Goal: Information Seeking & Learning: Find contact information

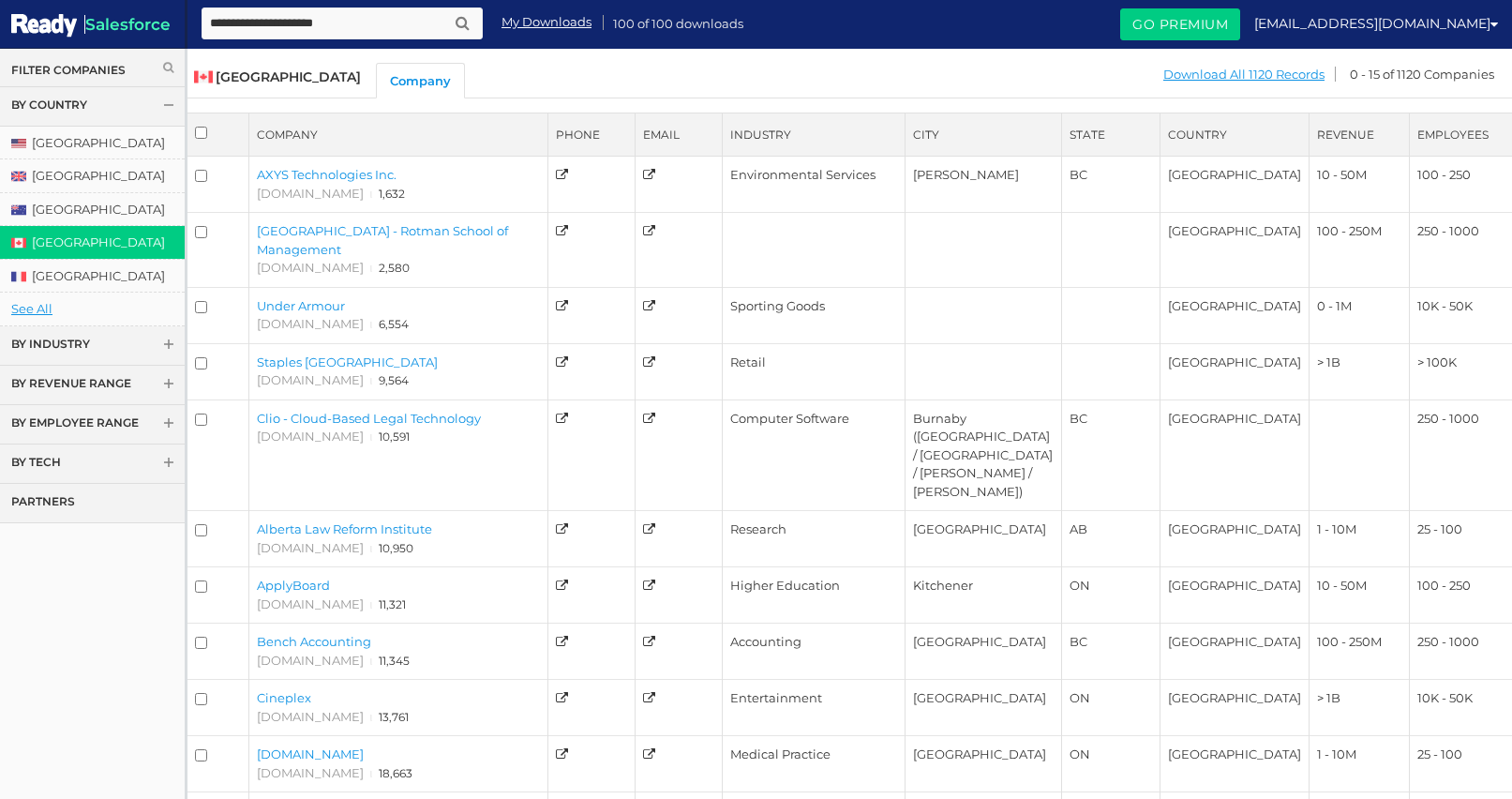
click at [538, 24] on link "My Downloads" at bounding box center [546, 21] width 90 height 18
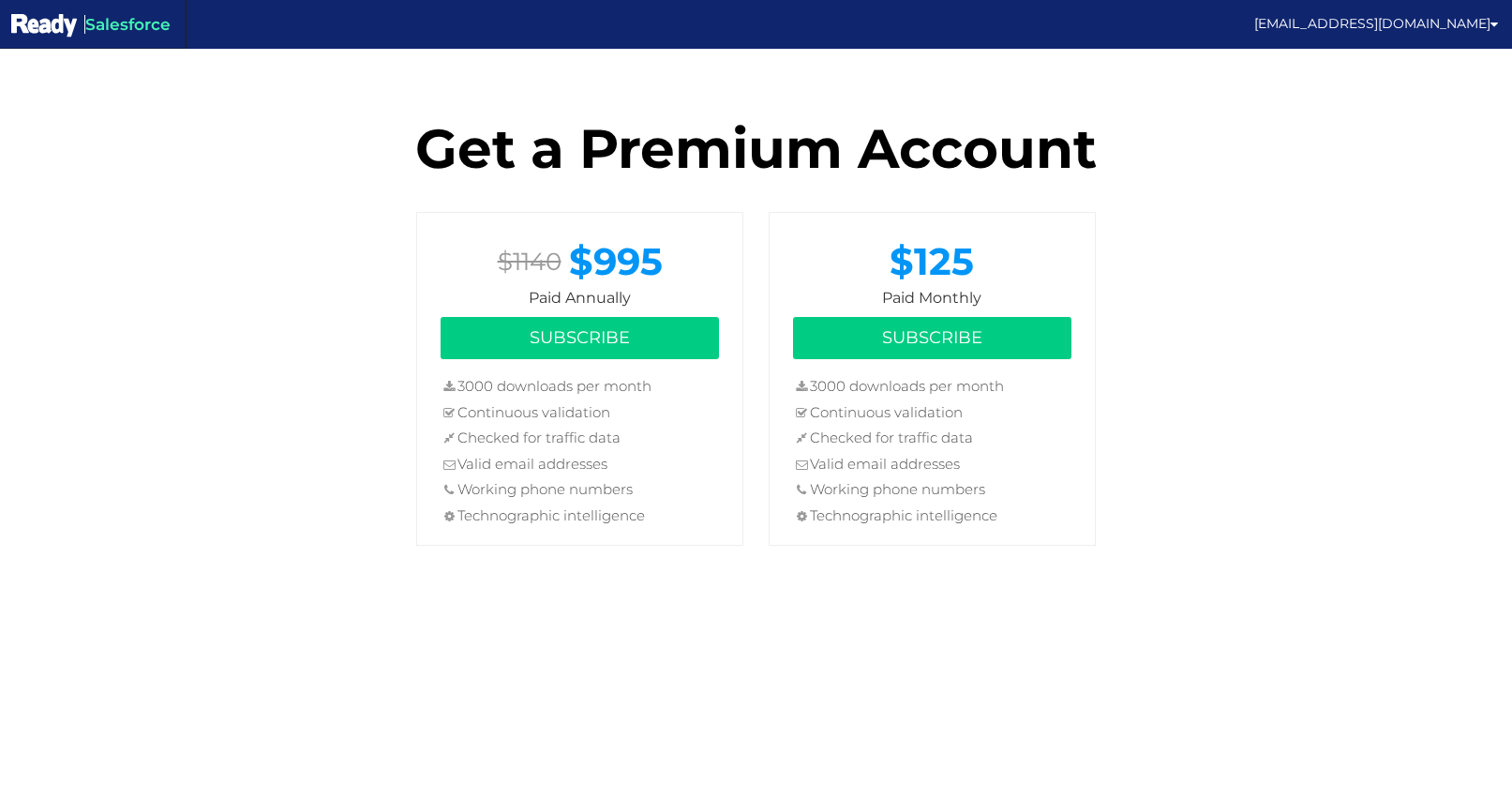
drag, startPoint x: 853, startPoint y: 383, endPoint x: 1003, endPoint y: 530, distance: 210.0
click at [1003, 530] on ul "3000 downloads per month Continuous validation Checked for traffic data Valid e…" at bounding box center [932, 453] width 278 height 155
click at [1003, 530] on li "Technographic intelligence" at bounding box center [932, 518] width 278 height 25
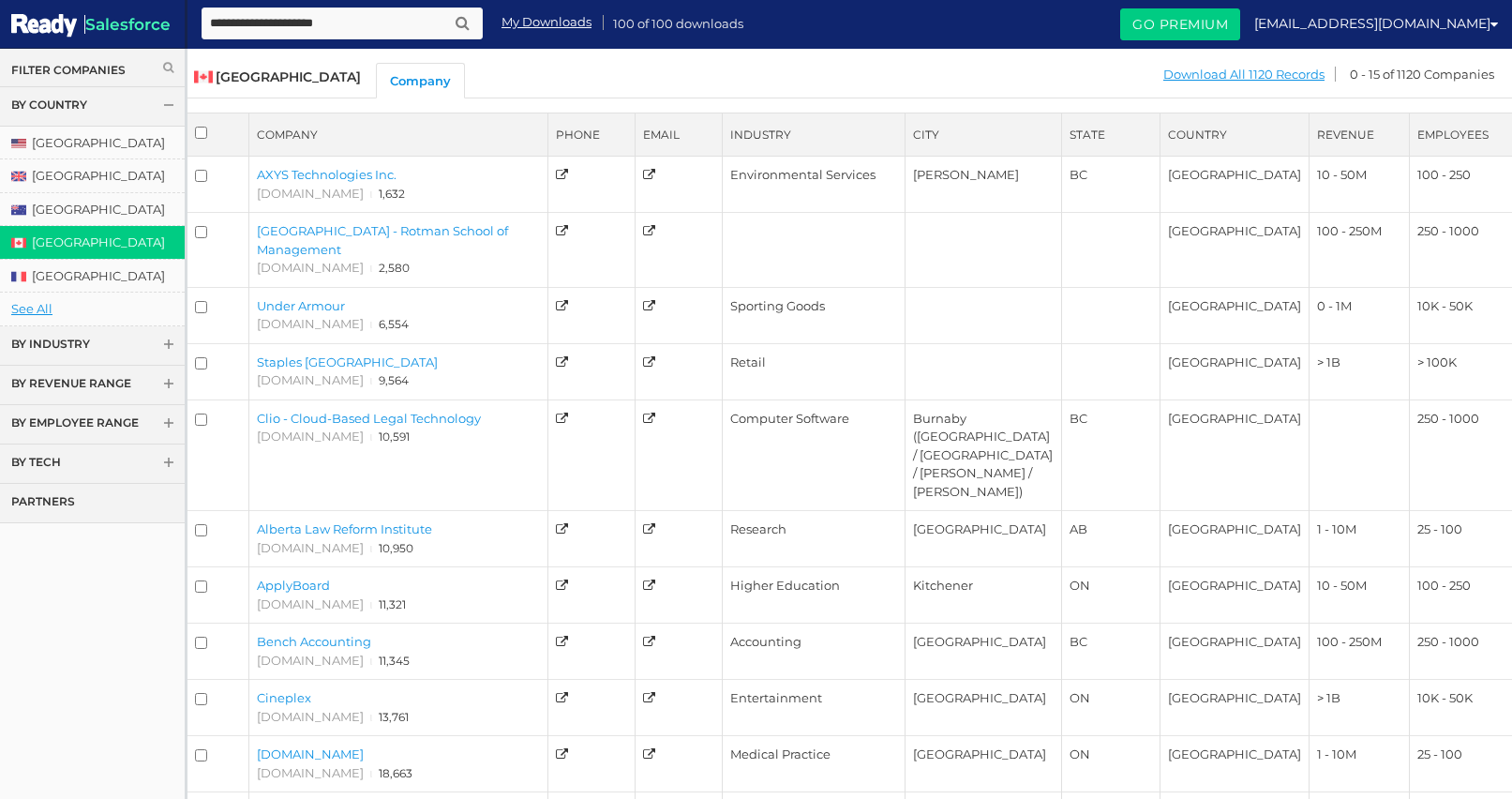
click at [65, 242] on link "[GEOGRAPHIC_DATA]" at bounding box center [92, 243] width 184 height 33
click at [94, 418] on link "By Employee Range" at bounding box center [92, 424] width 184 height 39
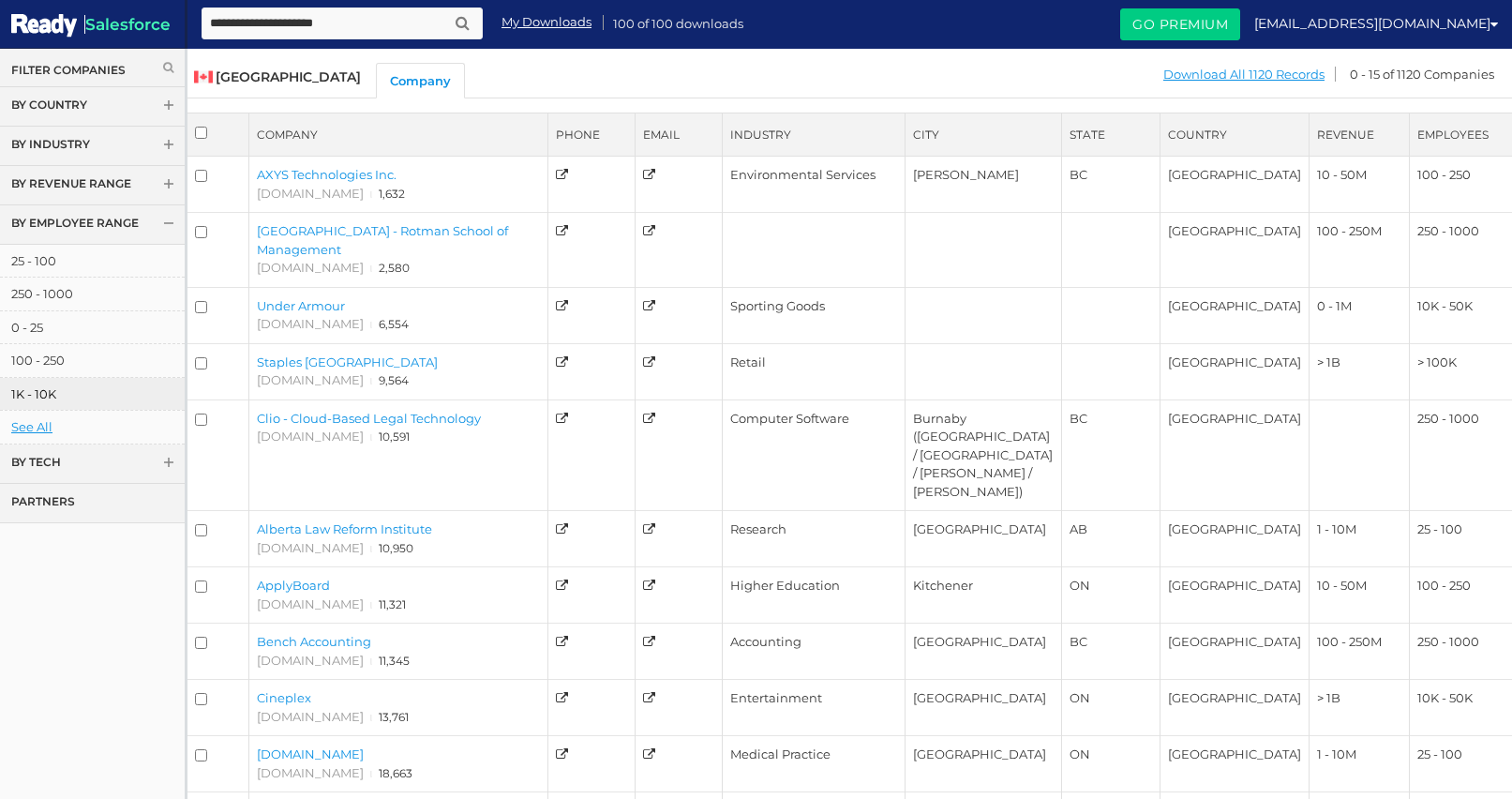
click at [44, 396] on link "1K - 10K" at bounding box center [92, 394] width 184 height 33
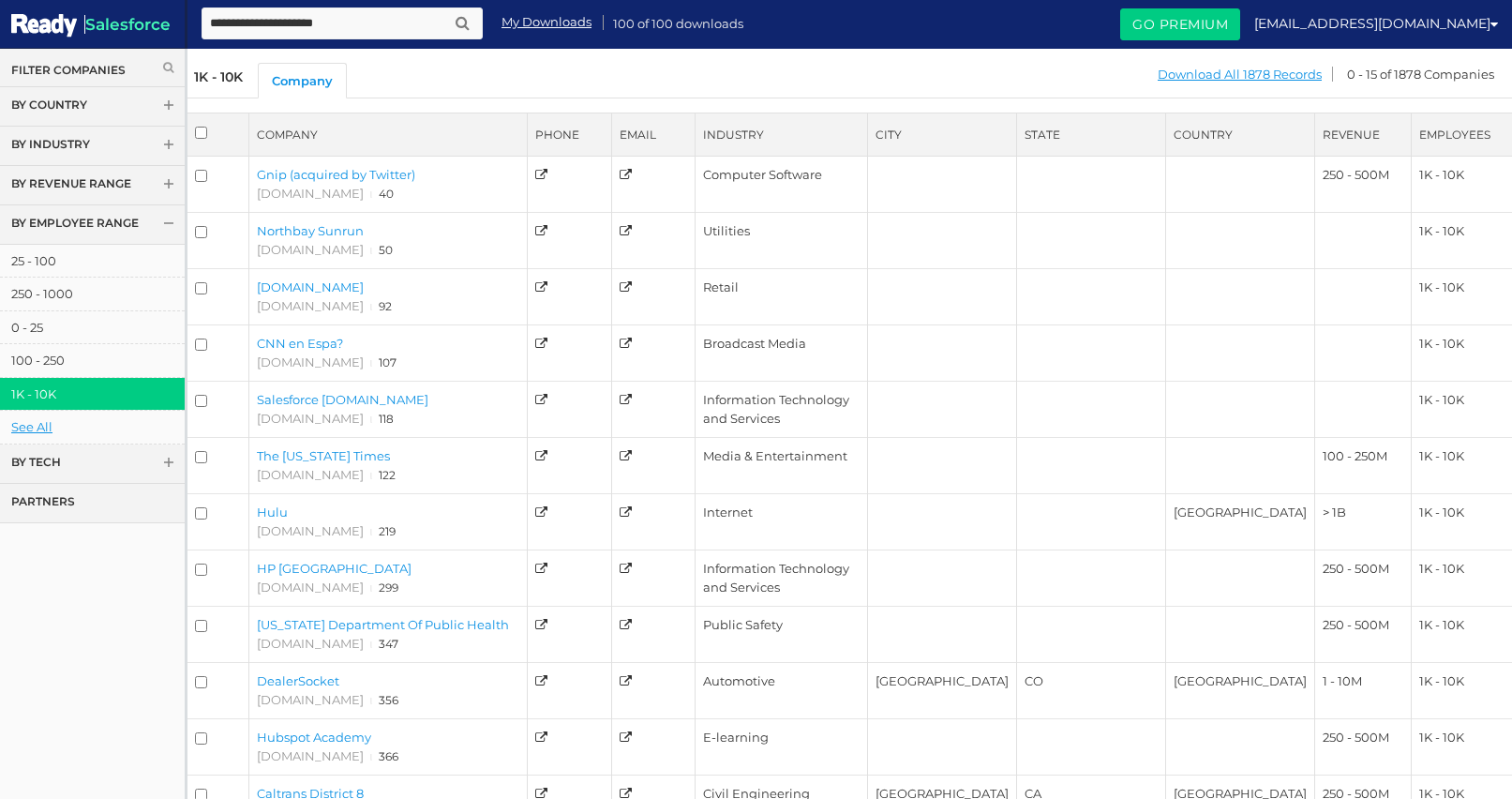
click at [64, 98] on link "By Country" at bounding box center [92, 106] width 184 height 39
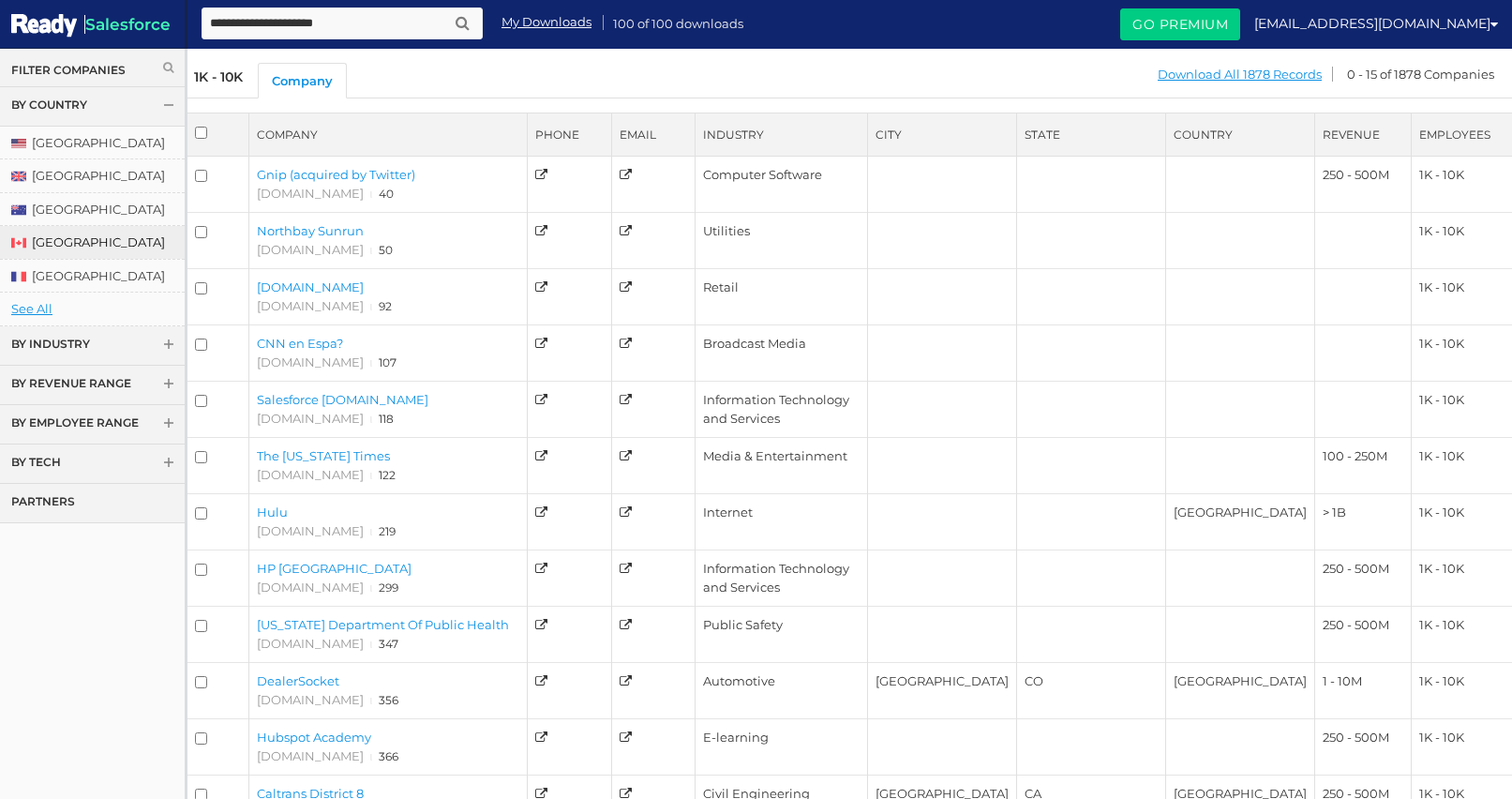
click at [56, 240] on link "[GEOGRAPHIC_DATA]" at bounding box center [92, 243] width 184 height 33
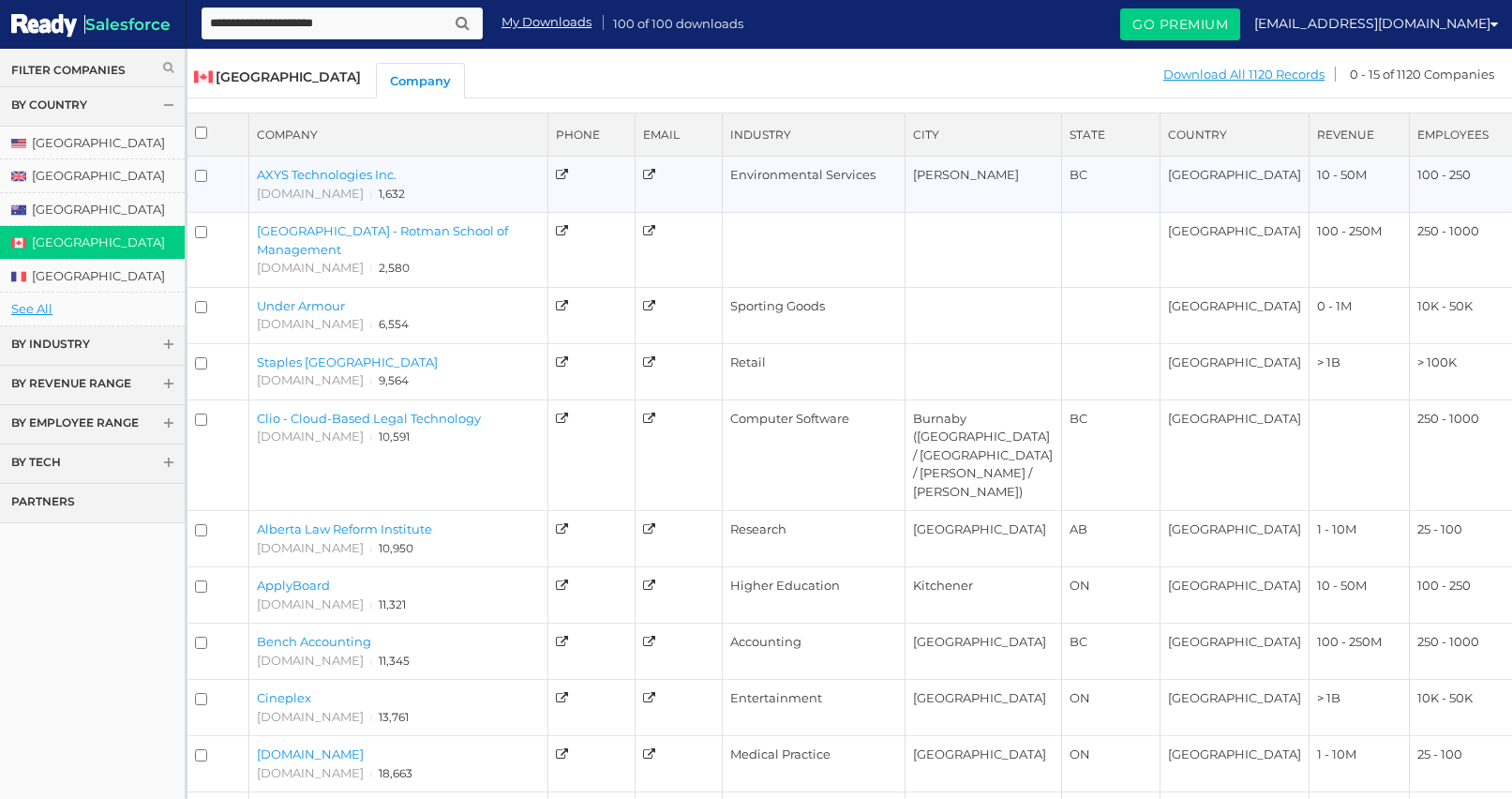
click at [360, 173] on link "AXYS Technologies Inc." at bounding box center [326, 174] width 139 height 15
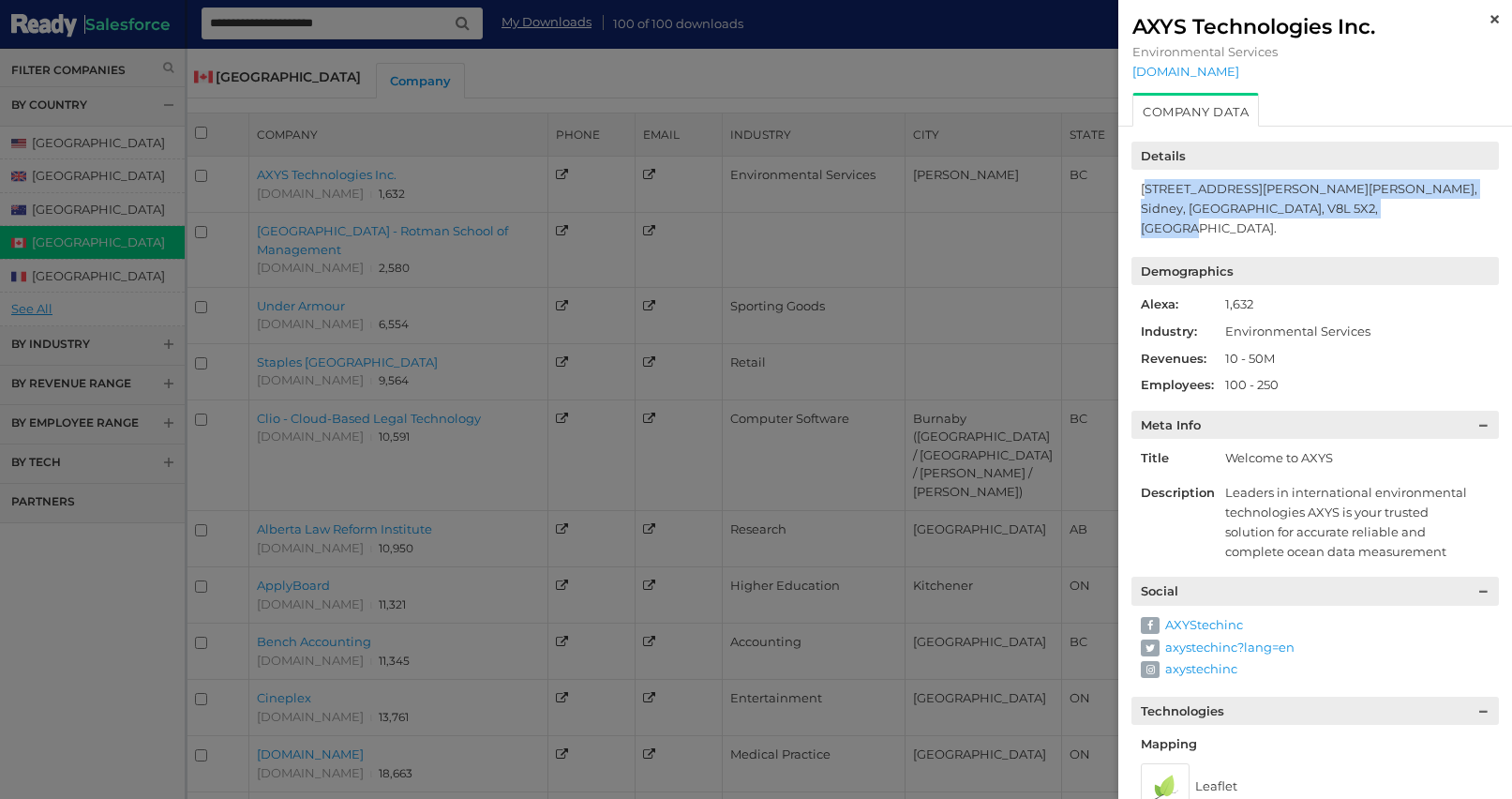
drag, startPoint x: 1145, startPoint y: 186, endPoint x: 1204, endPoint y: 234, distance: 76.1
click at [1204, 234] on div "2035 Mills Rd Sidney BC V8L 5X2, Sidney, BC, V8L 5X2, Canada." at bounding box center [1319, 208] width 358 height 59
drag, startPoint x: 1174, startPoint y: 208, endPoint x: 1272, endPoint y: 207, distance: 98.0
click at [1273, 208] on div "2035 Mills Rd Sidney BC V8L 5X2, Sidney, BC, V8L 5X2, Canada." at bounding box center [1319, 208] width 358 height 59
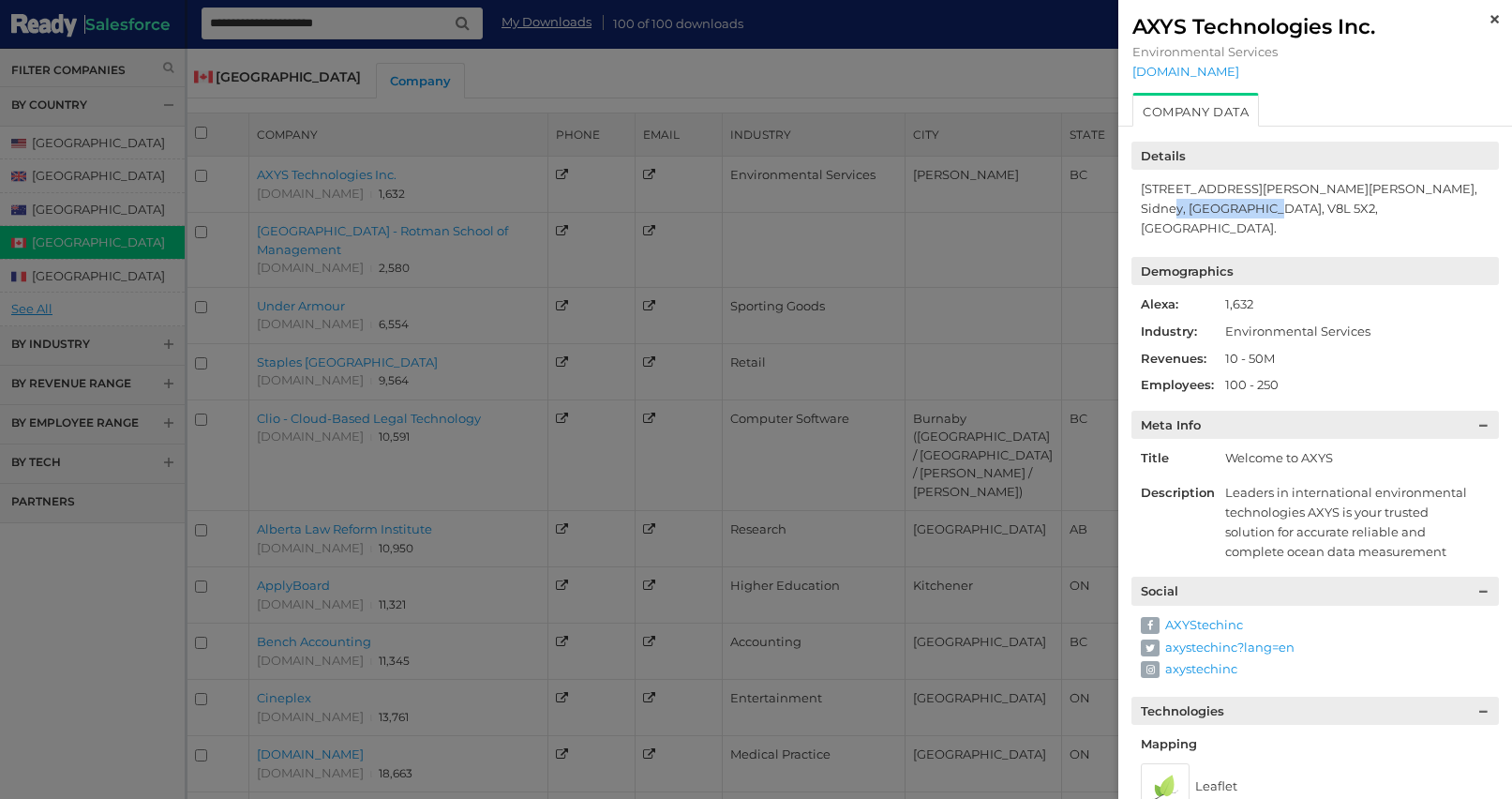
click at [1272, 207] on div "2035 Mills Rd Sidney BC V8L 5X2, Sidney, BC, V8L 5X2, Canada." at bounding box center [1319, 208] width 358 height 59
drag, startPoint x: 1140, startPoint y: 210, endPoint x: 1205, endPoint y: 210, distance: 65.0
click at [1205, 210] on div "2035 Mills Rd Sidney BC V8L 5X2, Sidney, BC, V8L 5X2, Canada." at bounding box center [1319, 208] width 358 height 59
click at [1489, 20] on div "AXYS Technologies Inc." at bounding box center [1315, 26] width 366 height 25
click at [1492, 13] on link at bounding box center [1493, 18] width 9 height 15
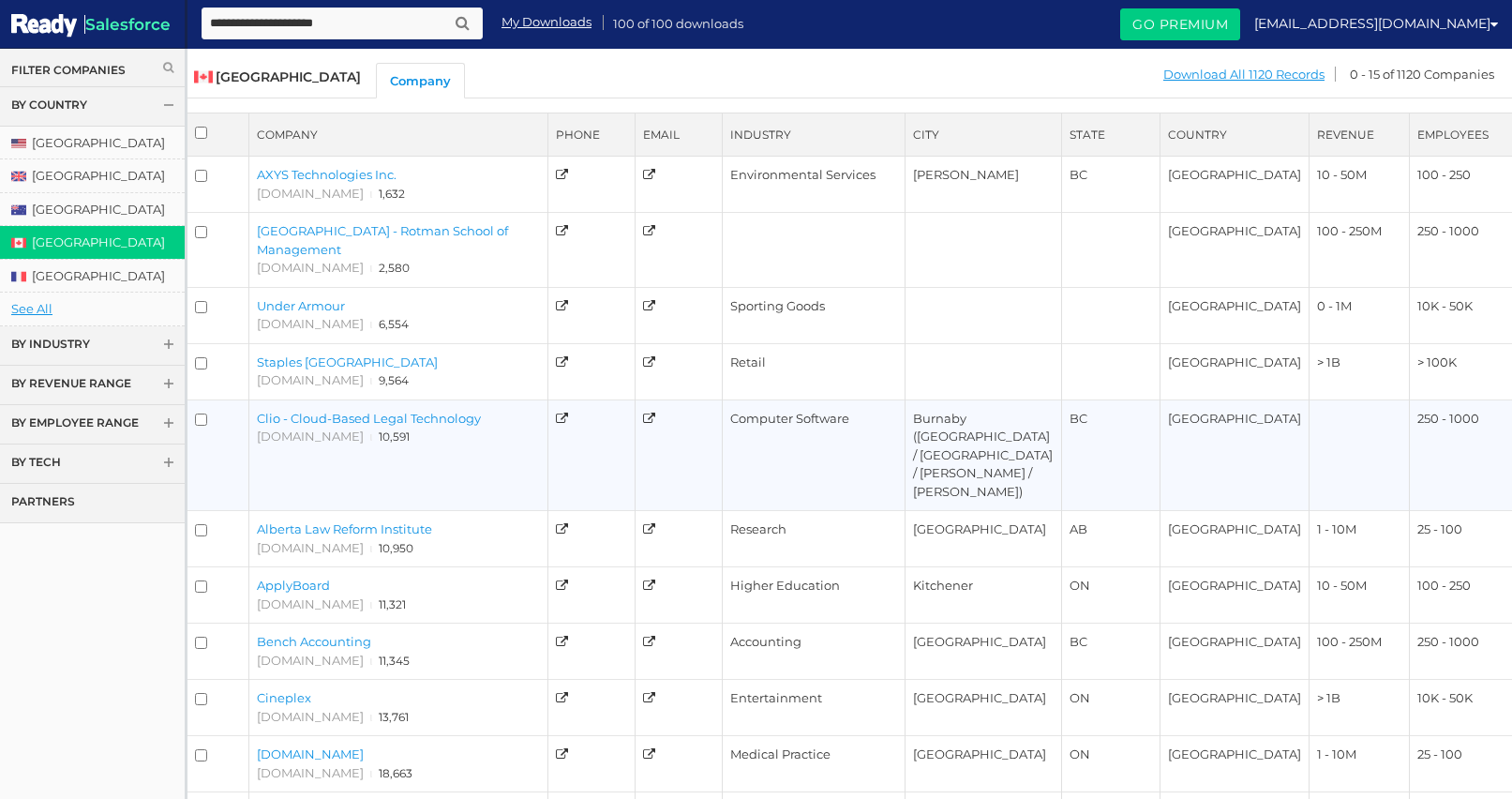
click at [346, 419] on link "Clio - Cloud-Based Legal Technology" at bounding box center [369, 418] width 224 height 15
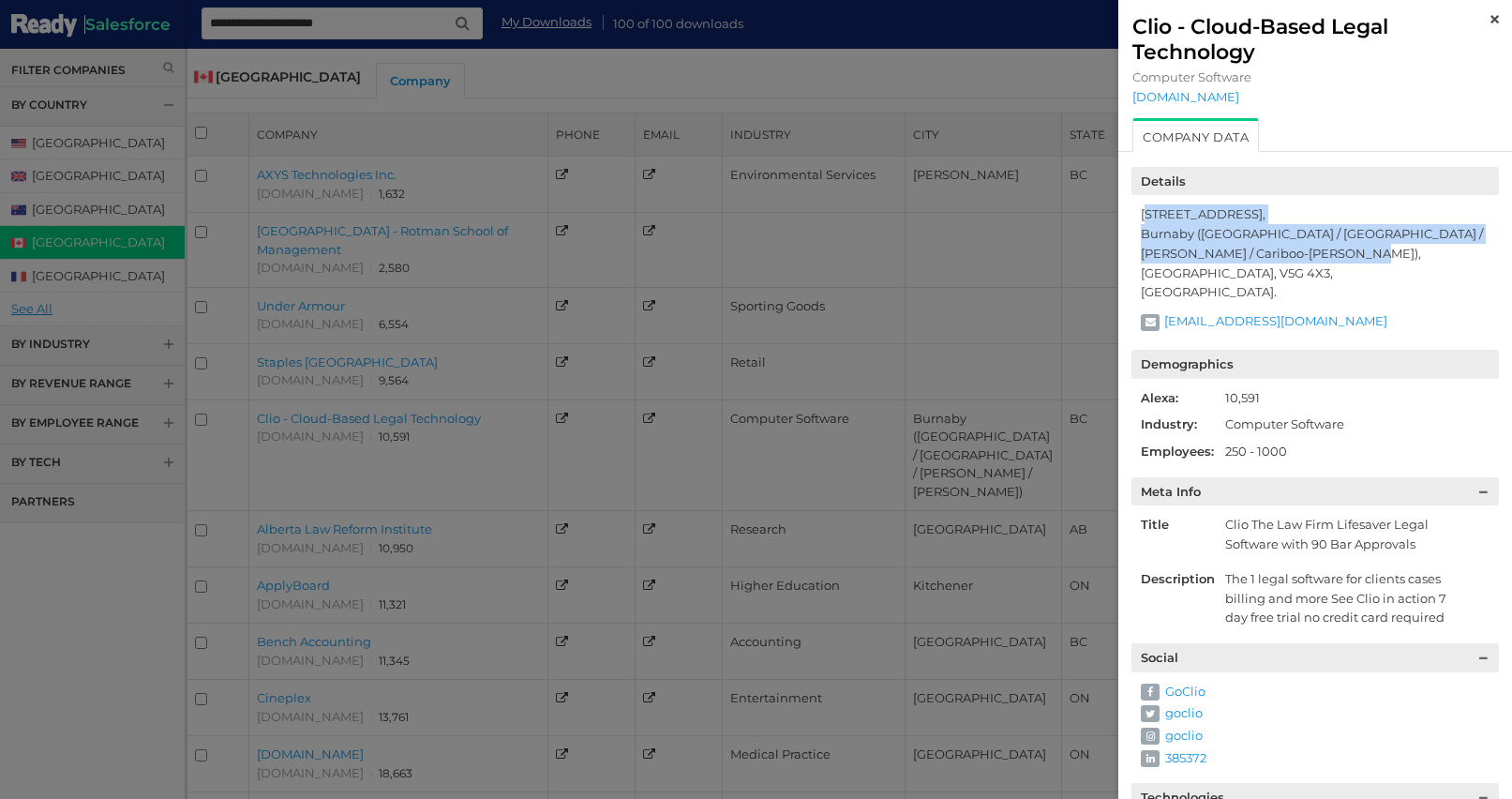
drag, startPoint x: 1147, startPoint y: 213, endPoint x: 1351, endPoint y: 260, distance: 209.3
click at [1351, 260] on div "Burnaby BC V5G 4X3, Burnaby (East Big Bend / Stride Avenue / Edmonds / Cariboo-…" at bounding box center [1319, 253] width 358 height 98
click at [1166, 94] on link "[DOMAIN_NAME]" at bounding box center [1315, 96] width 366 height 15
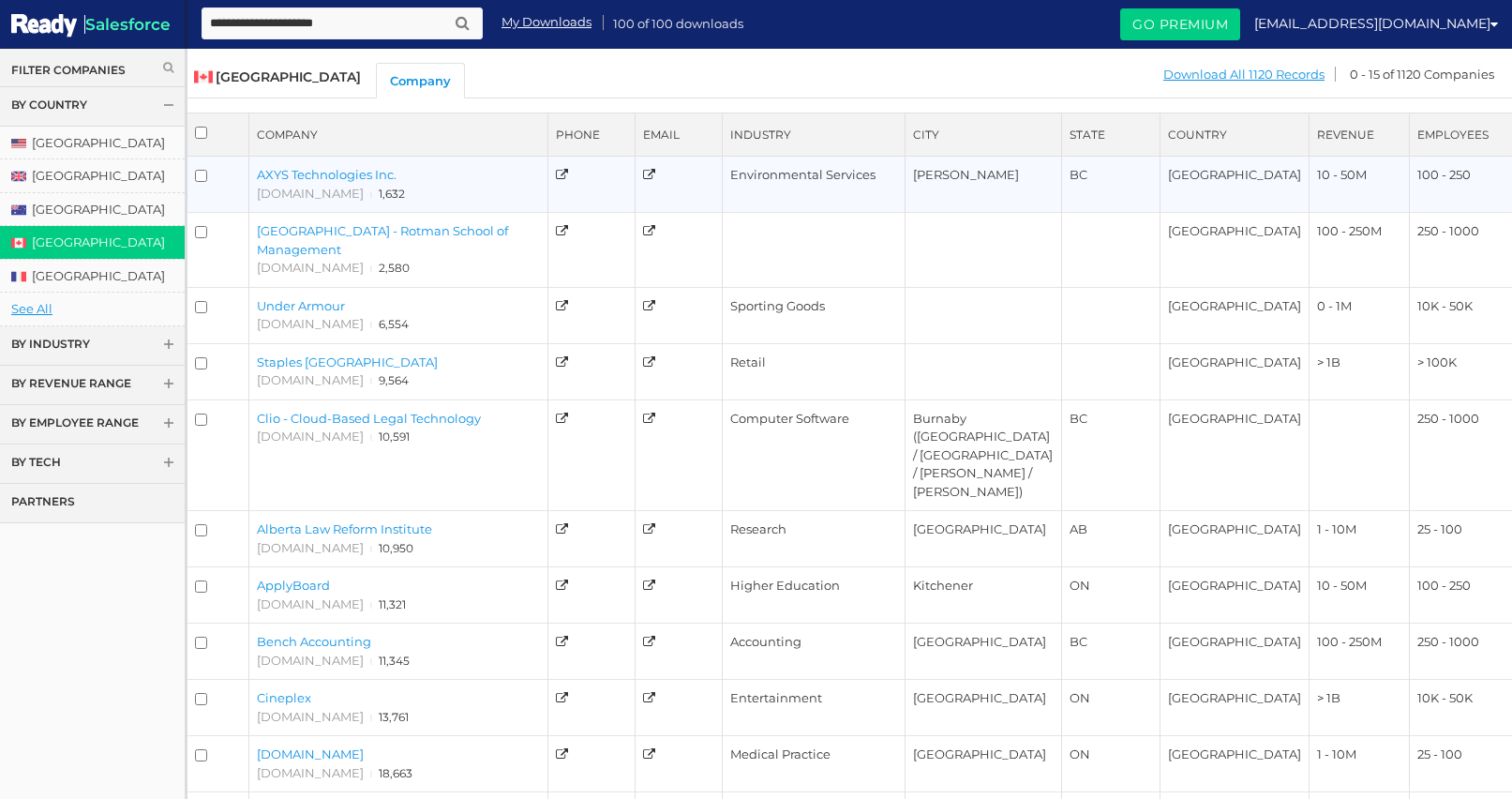
click at [348, 176] on link "AXYS Technologies Inc." at bounding box center [326, 174] width 139 height 15
